Goal: Consume media (video, audio)

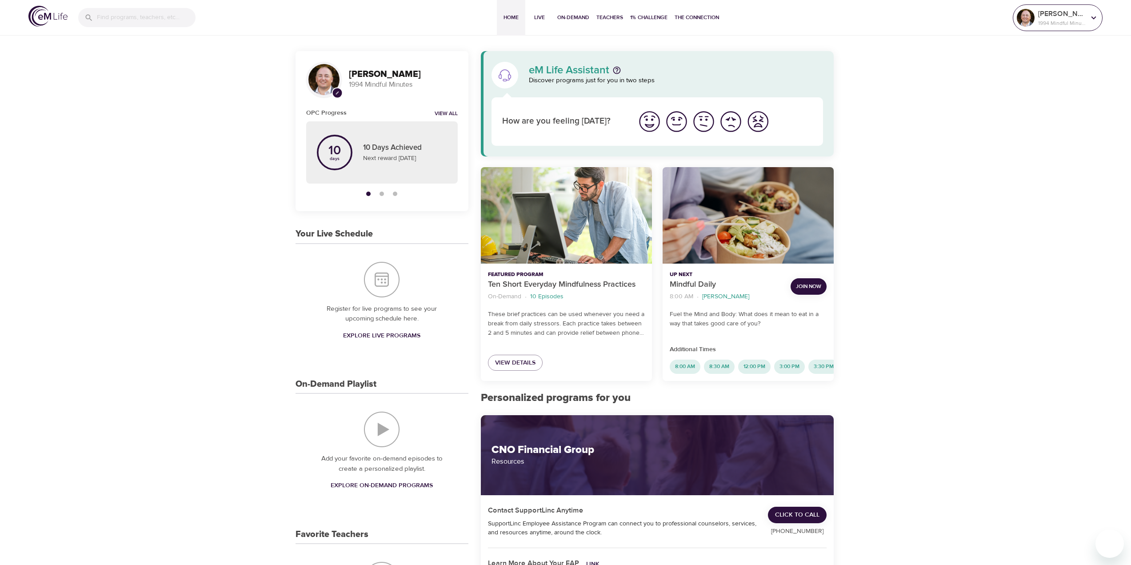
click at [1037, 24] on div "[PERSON_NAME] 1994 Mindful Minutes" at bounding box center [1061, 18] width 51 height 22
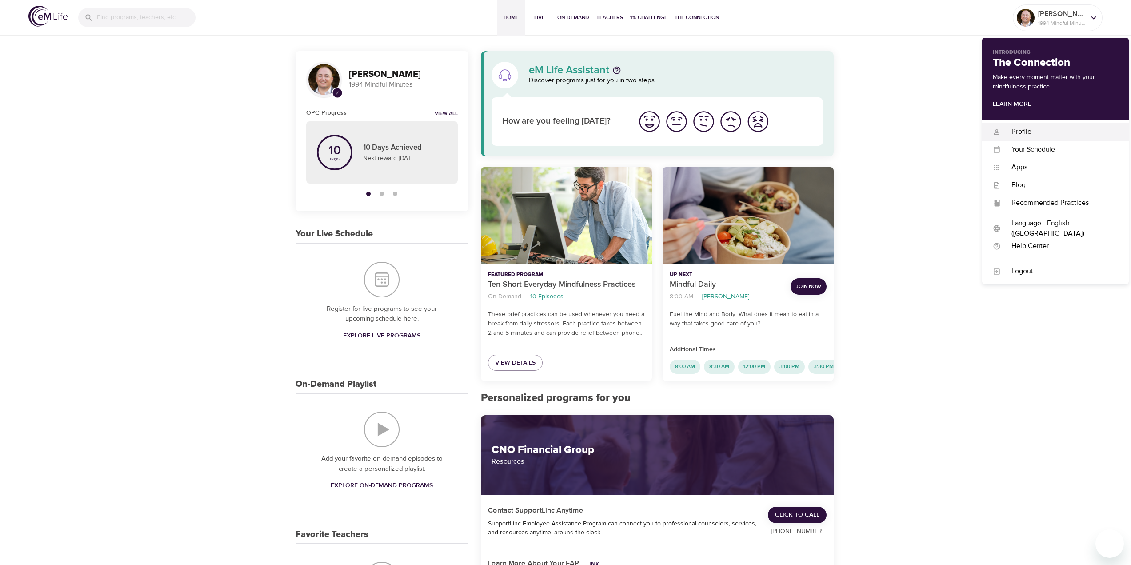
click at [1017, 135] on div "Profile" at bounding box center [1058, 132] width 117 height 10
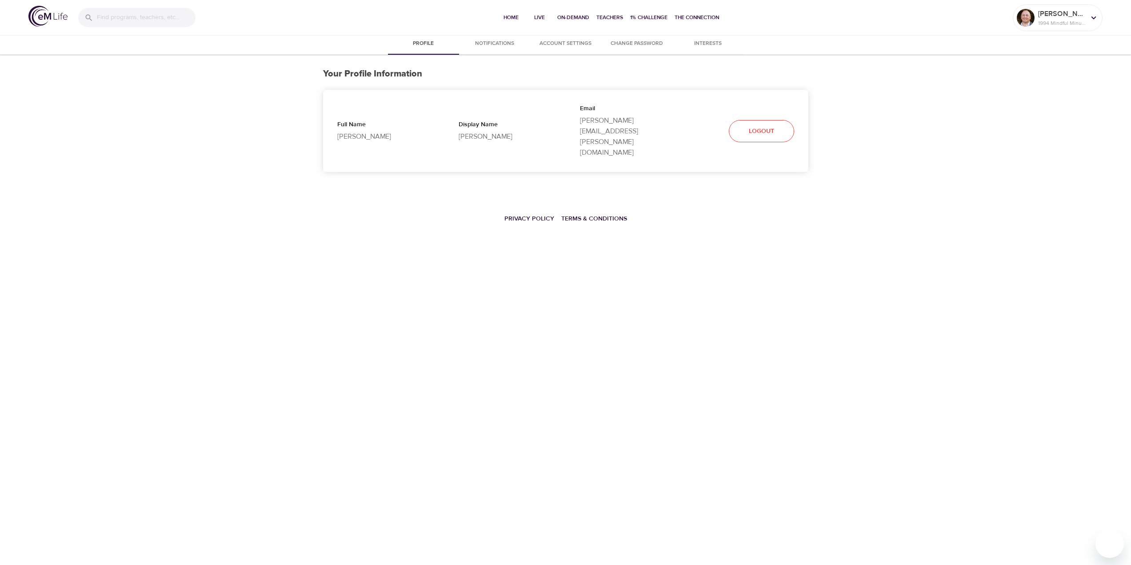
select select "10"
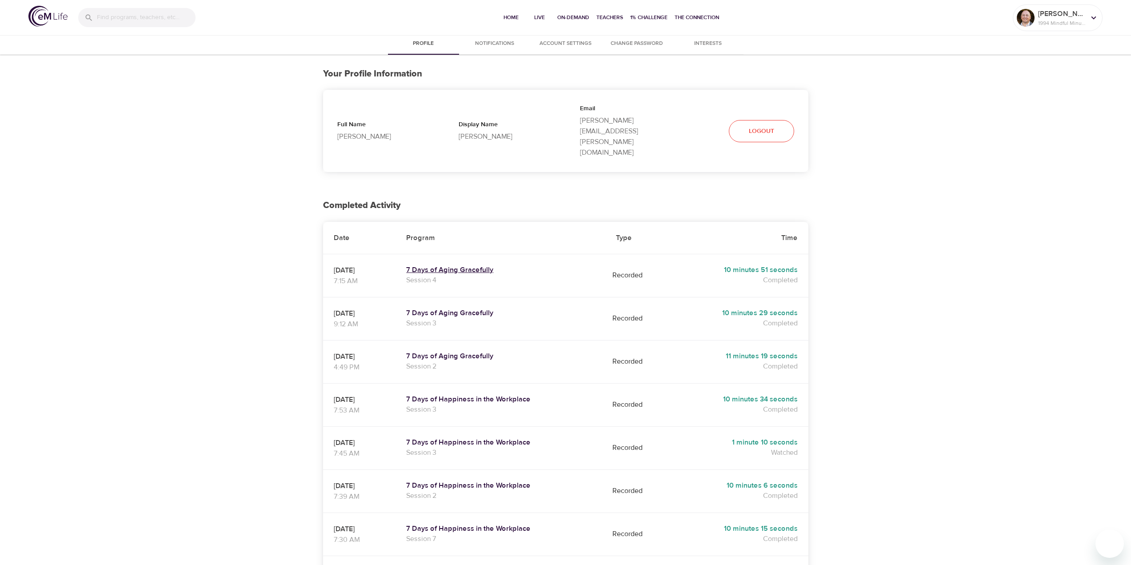
click at [435, 265] on h5 "7 Days of Aging Gracefully" at bounding box center [500, 269] width 188 height 9
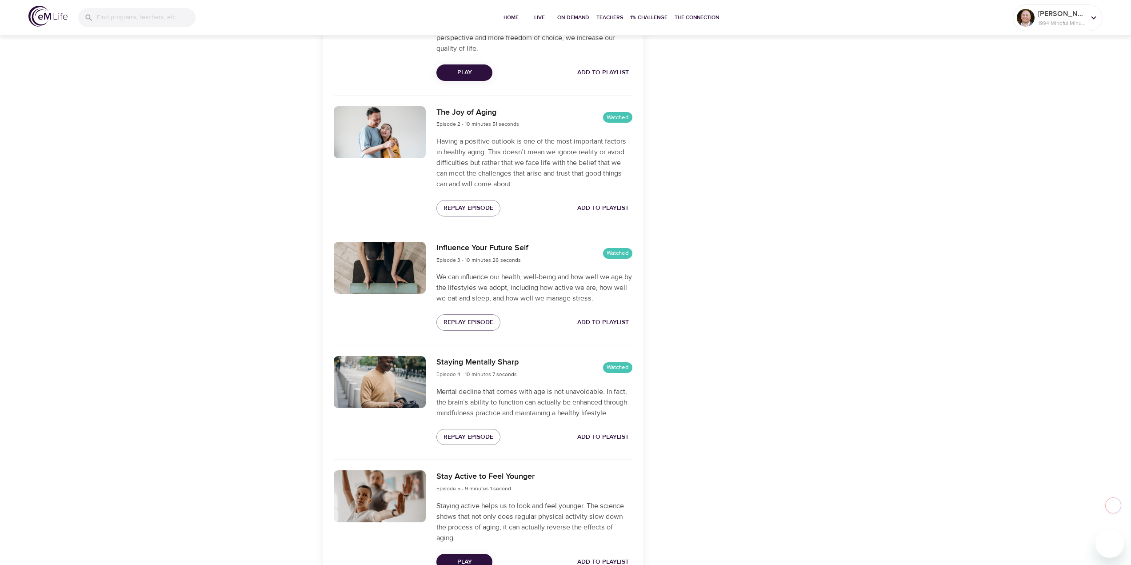
scroll to position [401, 0]
click at [460, 208] on span "Replay Episode" at bounding box center [468, 208] width 50 height 11
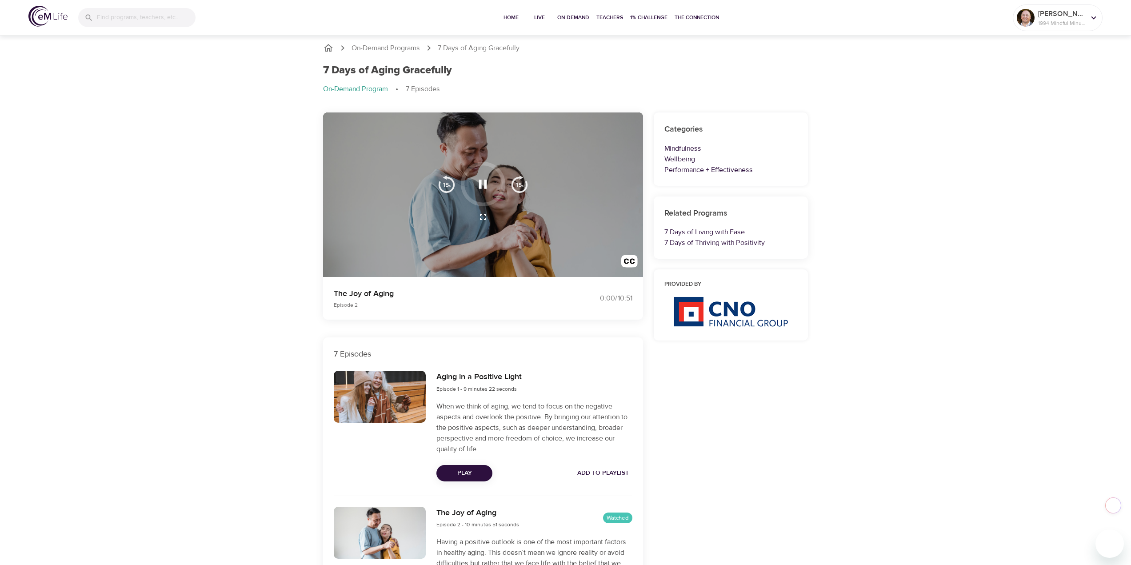
scroll to position [0, 0]
